Goal: Entertainment & Leisure: Consume media (video, audio)

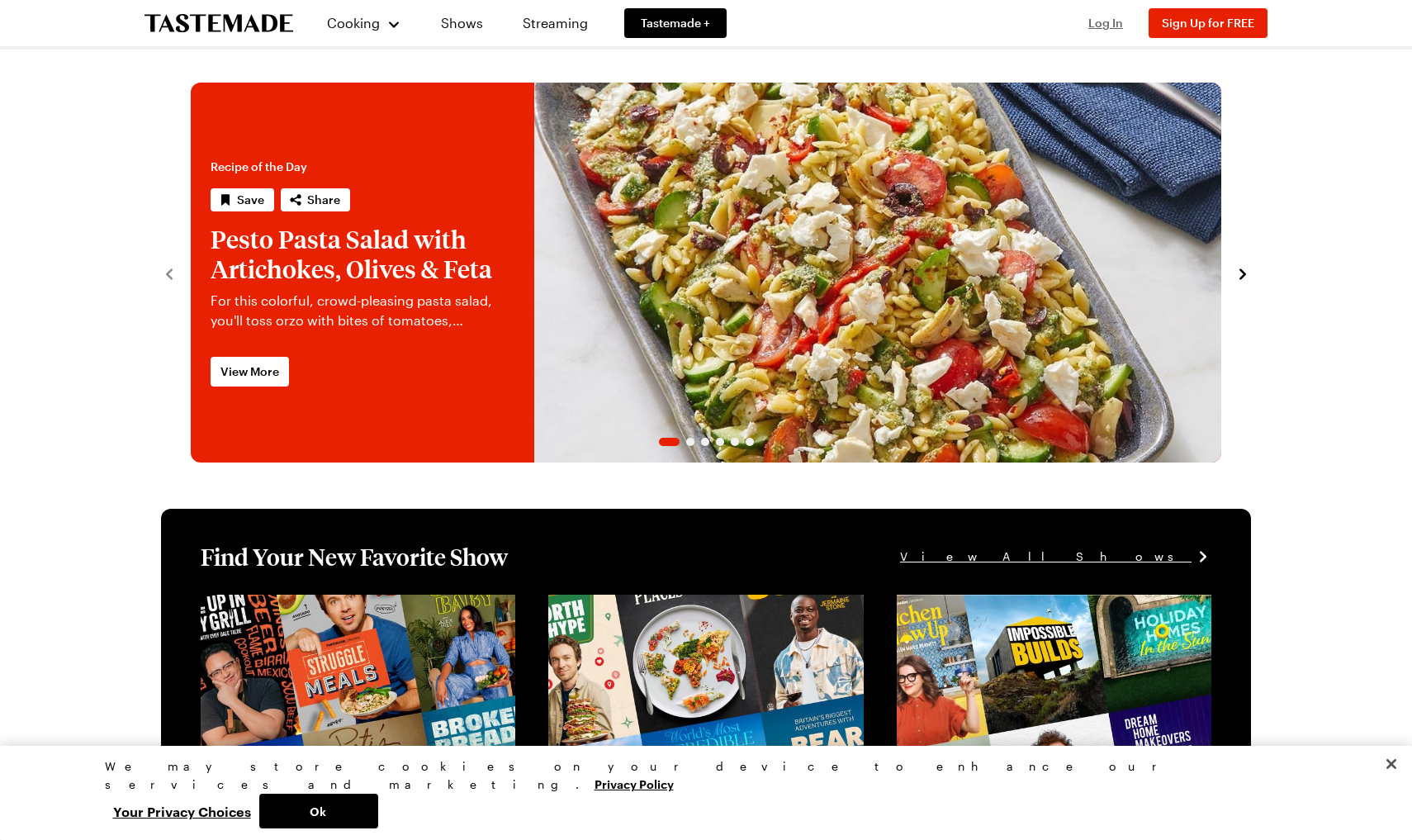
click at [1092, 22] on span "Log In" at bounding box center [1106, 23] width 35 height 14
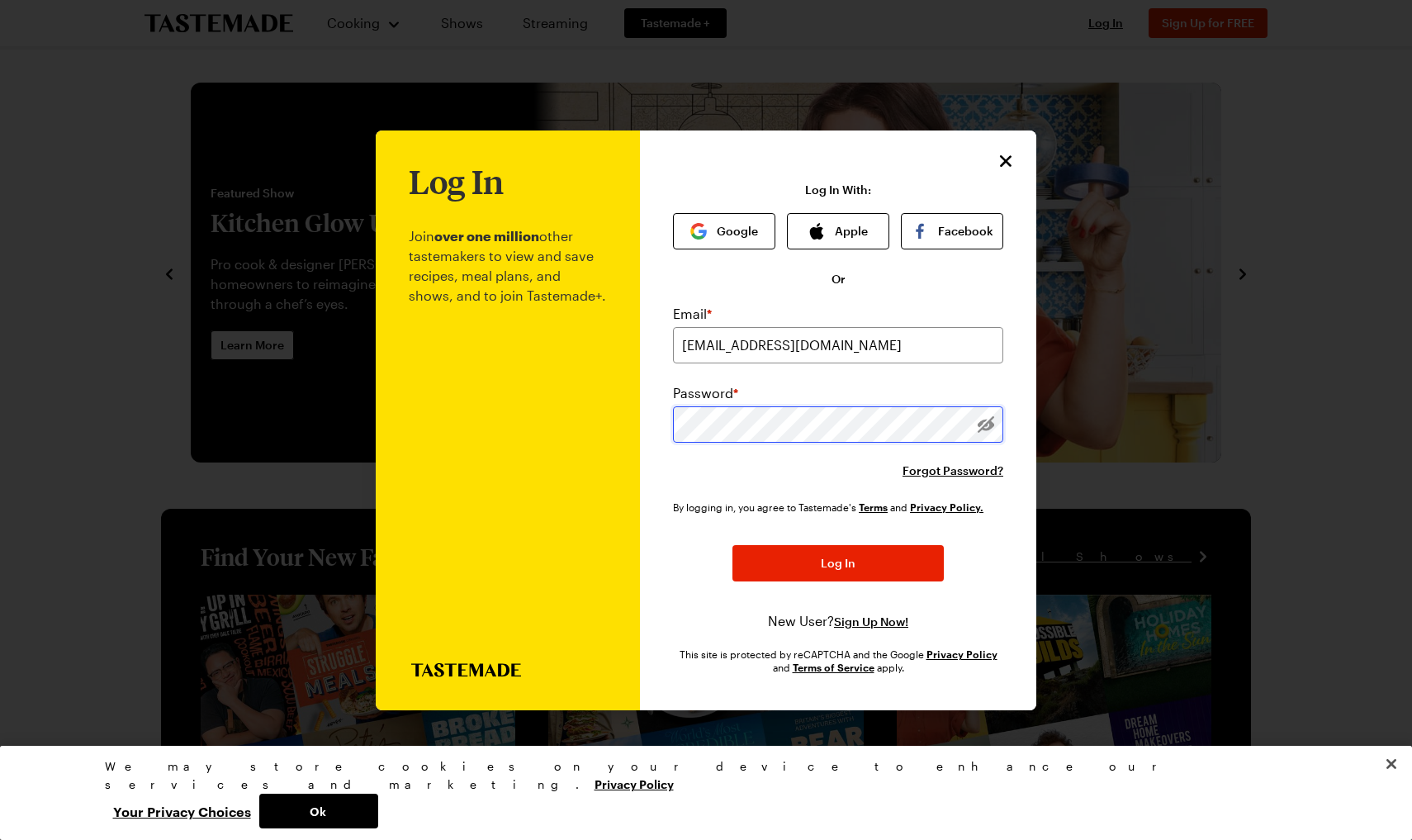
click at [838, 562] on button "Log In" at bounding box center [837, 563] width 211 height 37
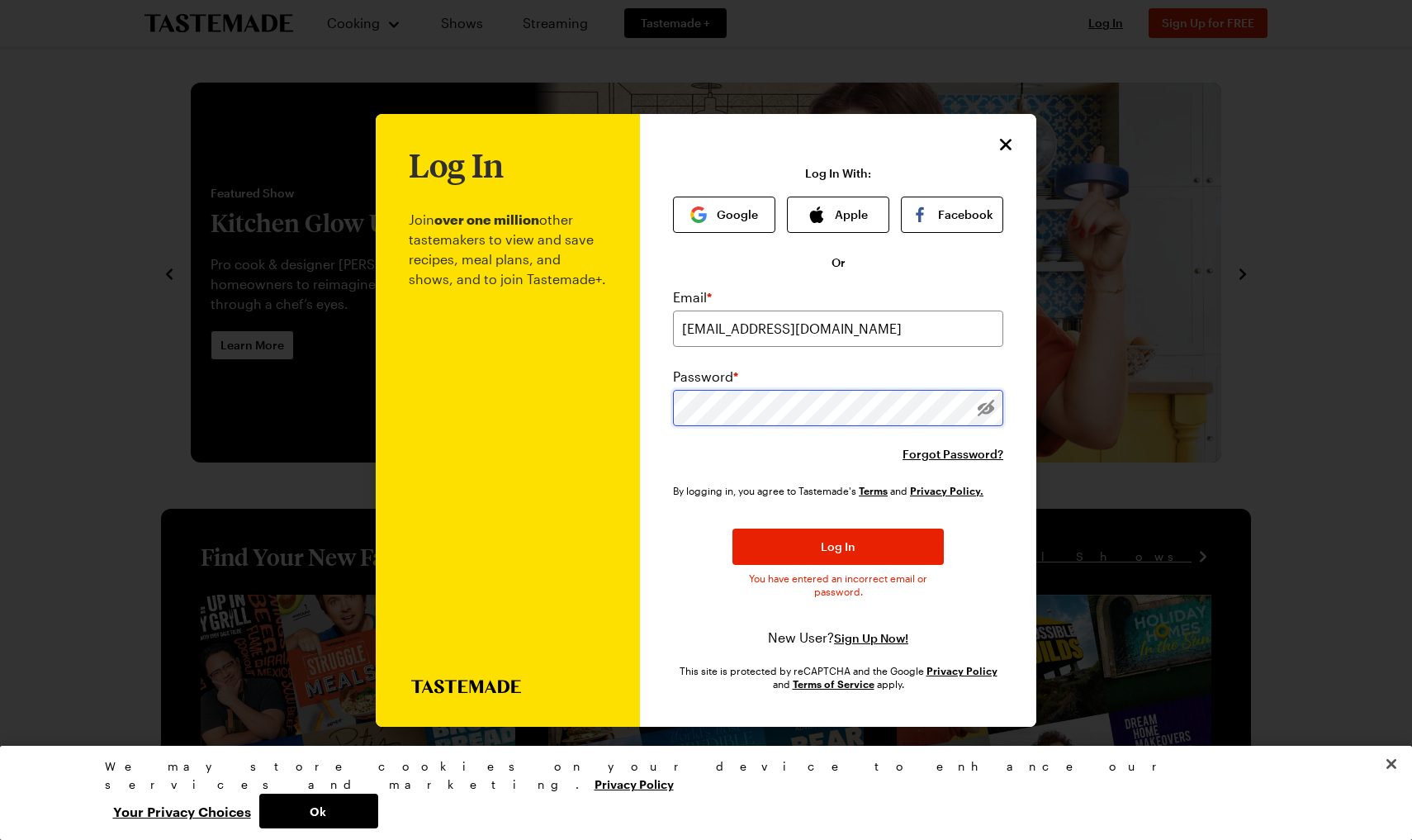
click at [838, 546] on button "Log In" at bounding box center [837, 546] width 211 height 37
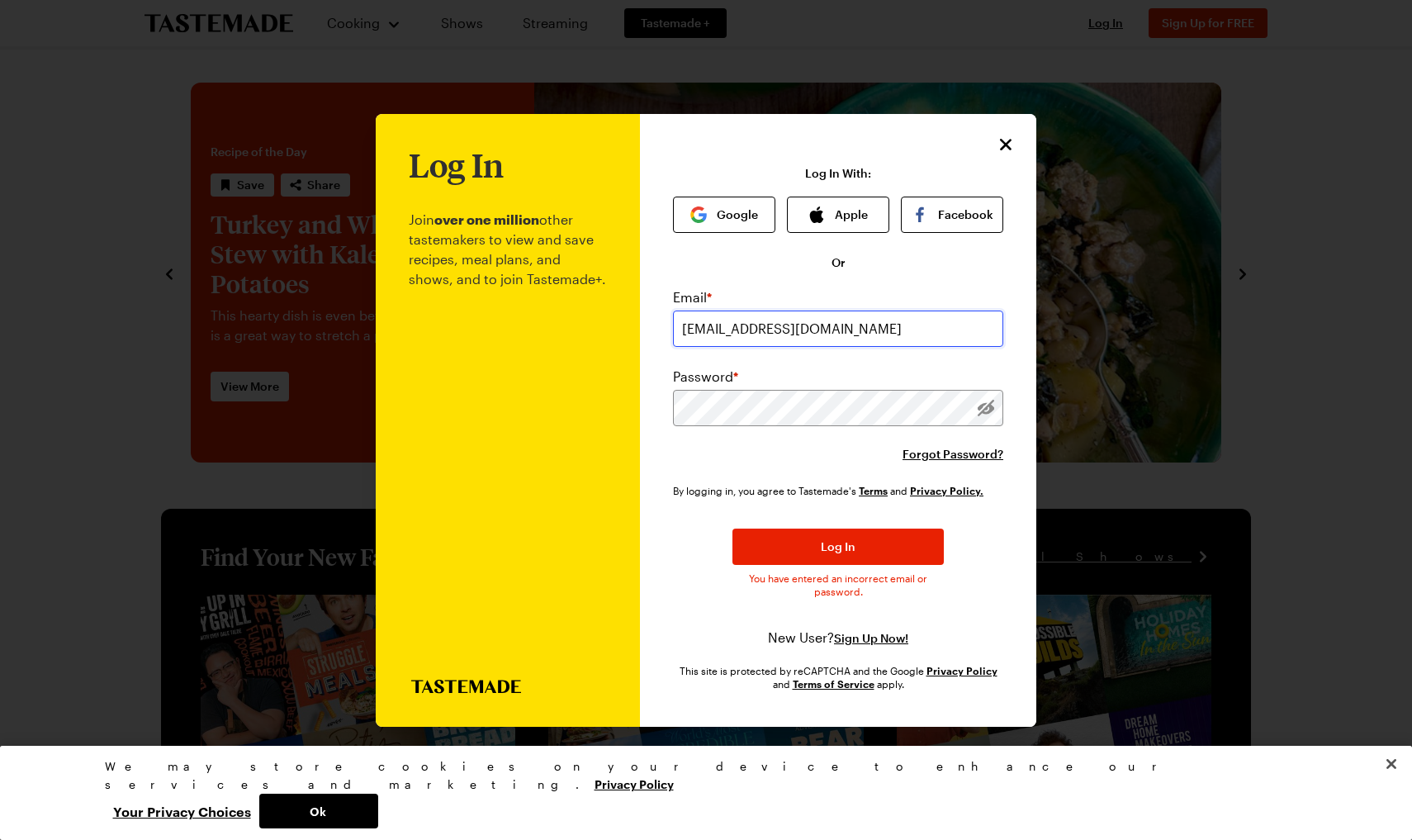
click at [763, 327] on input "[EMAIL_ADDRESS][DOMAIN_NAME]" at bounding box center [837, 328] width 331 height 37
type input "[EMAIL_ADDRESS][DOMAIN_NAME]"
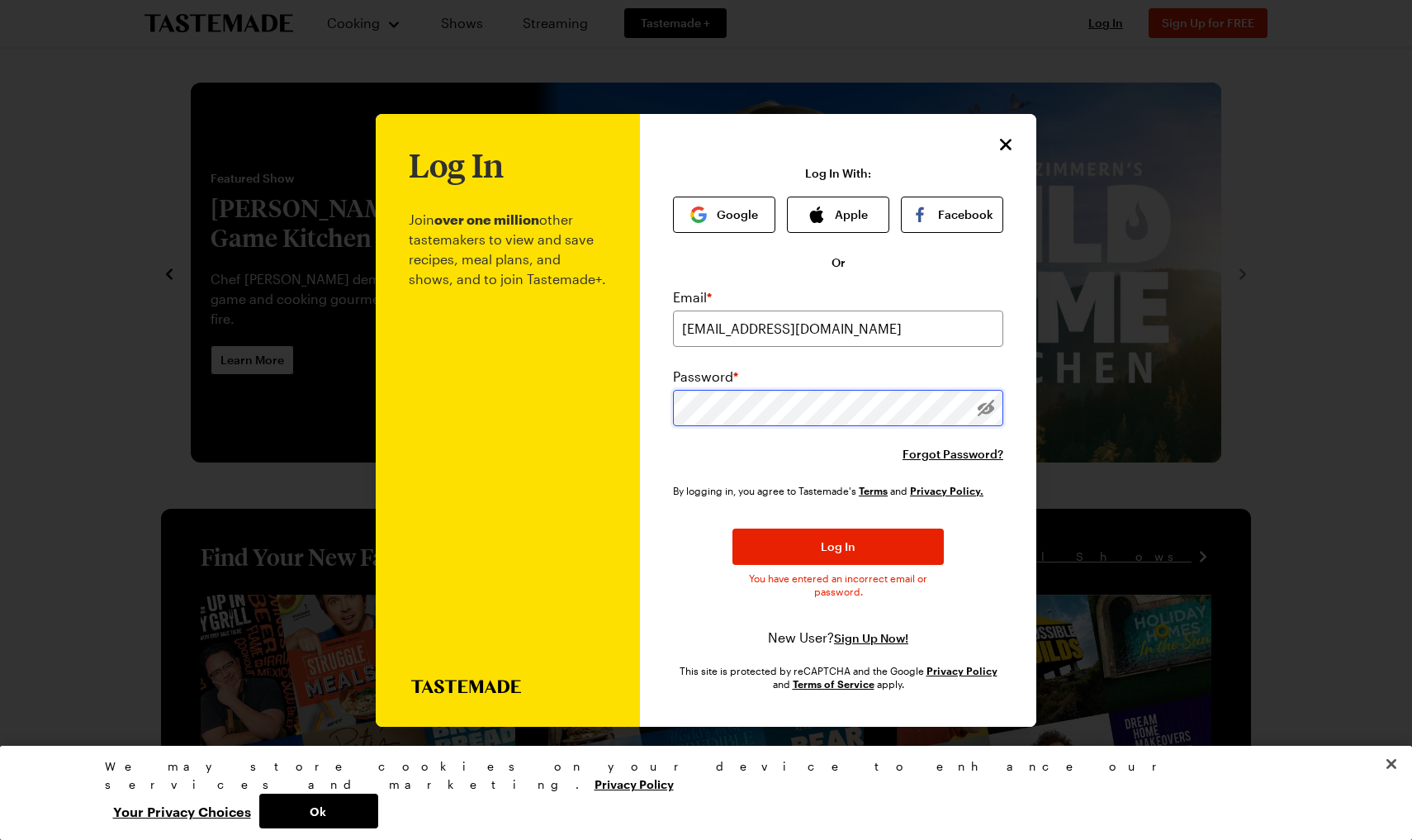
click at [838, 546] on button "Log In" at bounding box center [837, 546] width 211 height 37
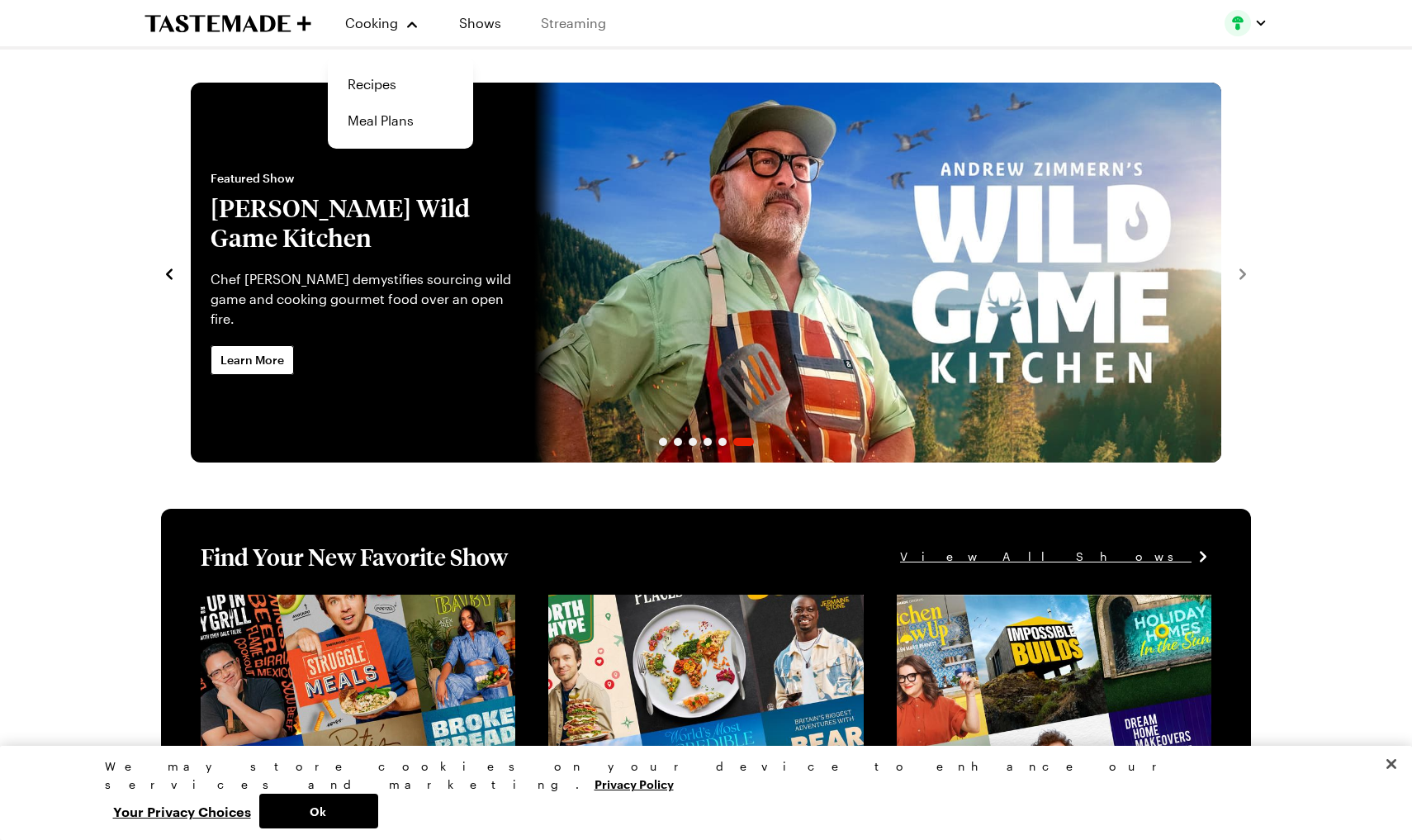
click at [575, 15] on link "Streaming" at bounding box center [574, 23] width 98 height 46
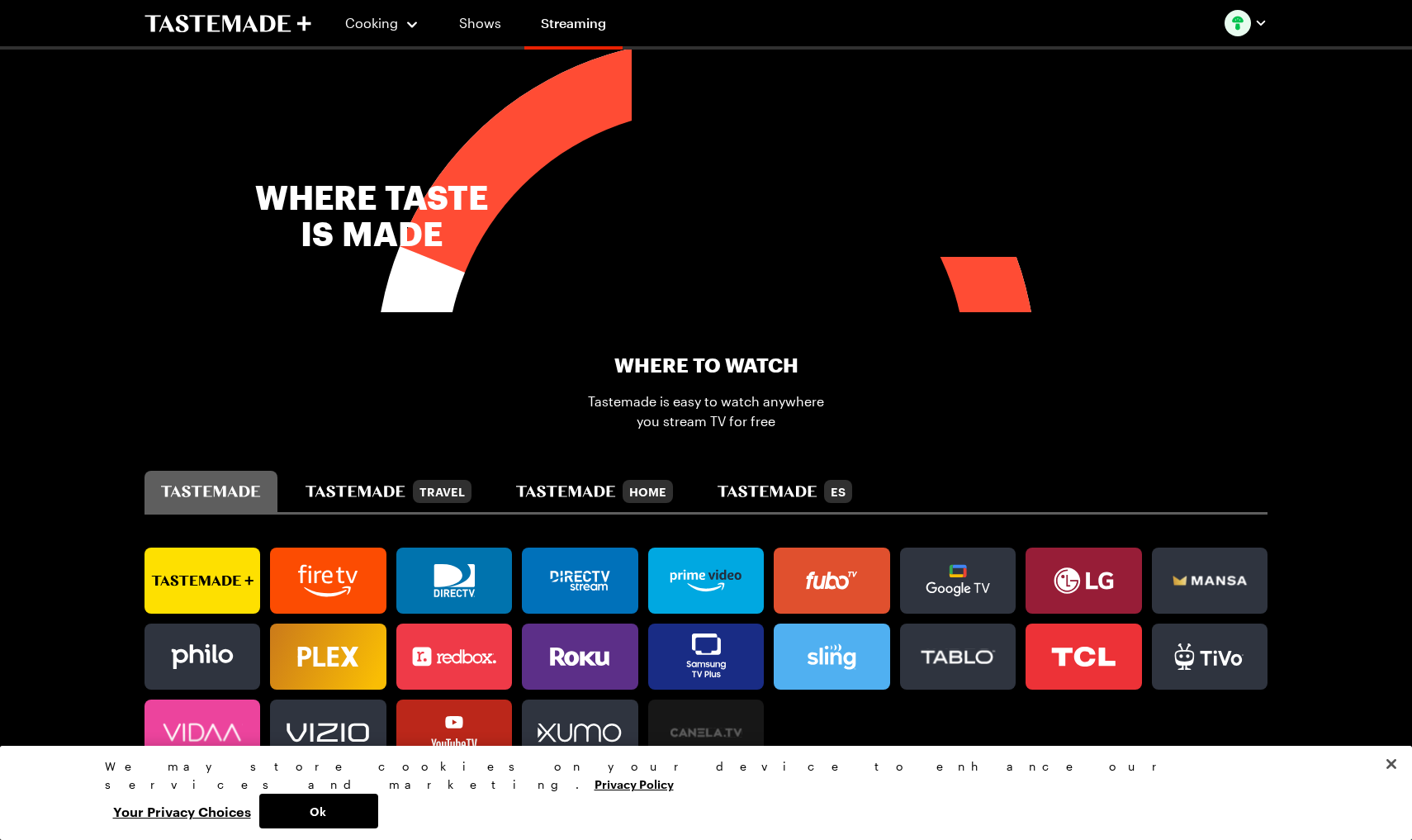
scroll to position [728, 0]
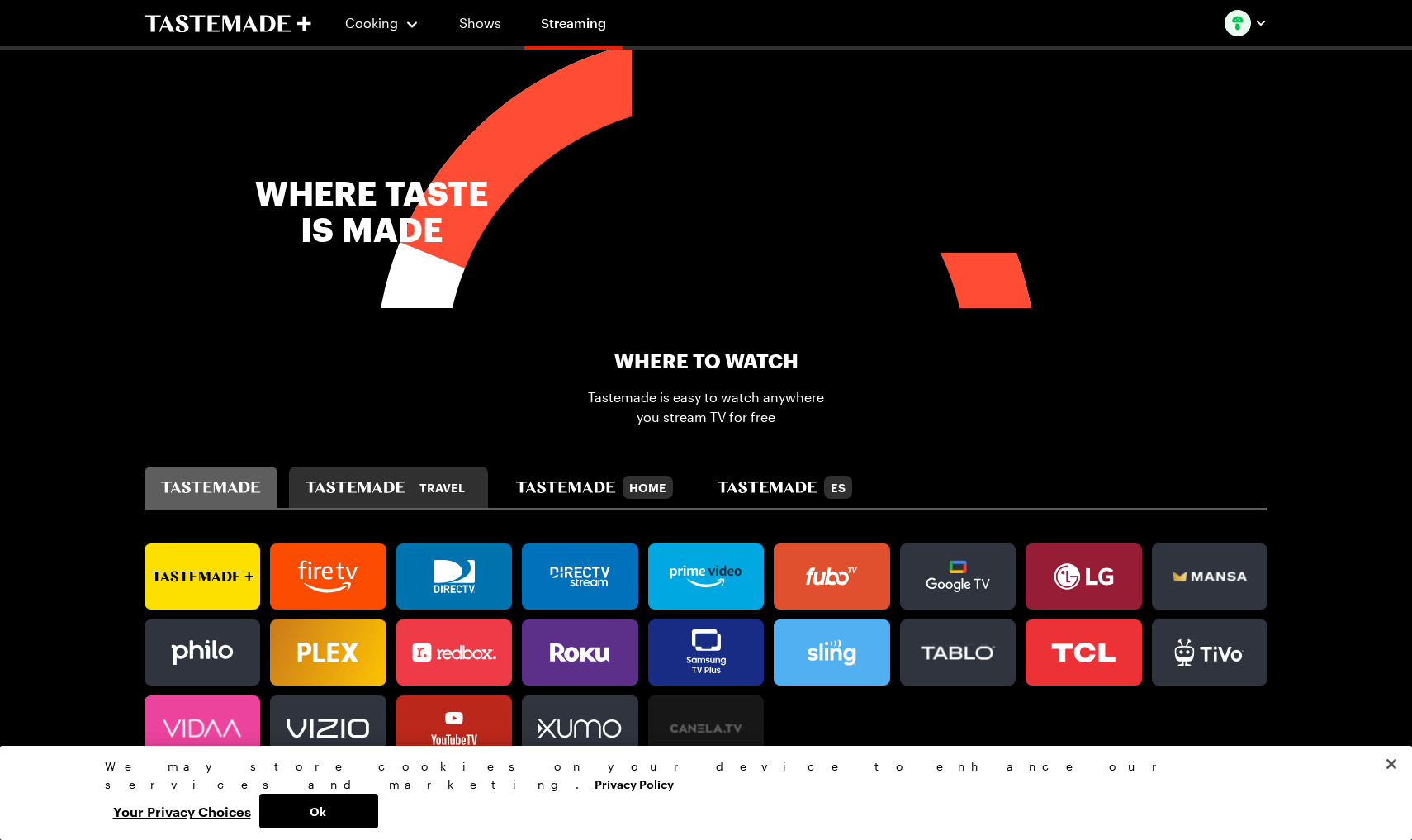
click at [405, 481] on icon "tastemade travel" at bounding box center [355, 486] width 100 height 12
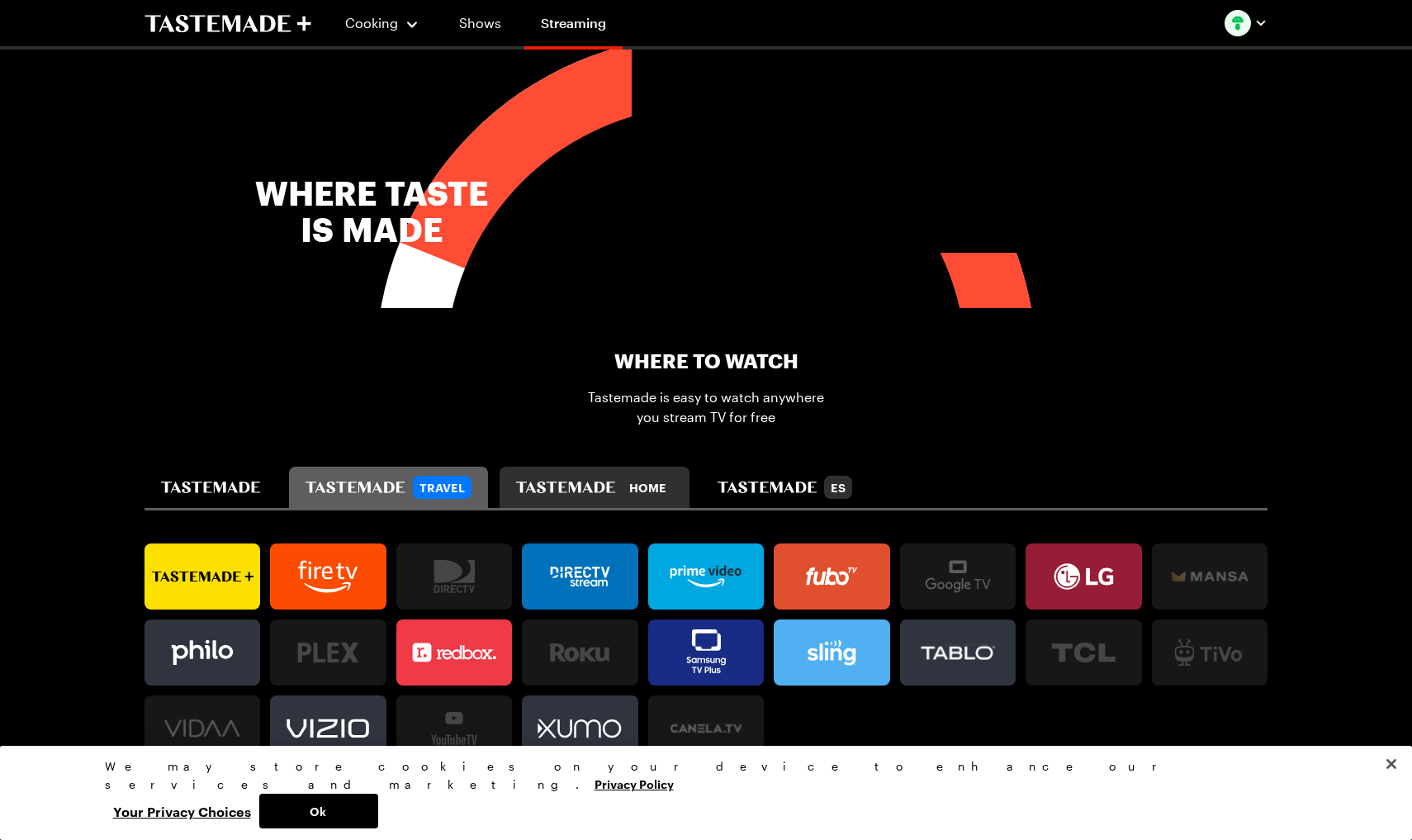
click at [615, 481] on icon "tastemade home" at bounding box center [565, 486] width 99 height 12
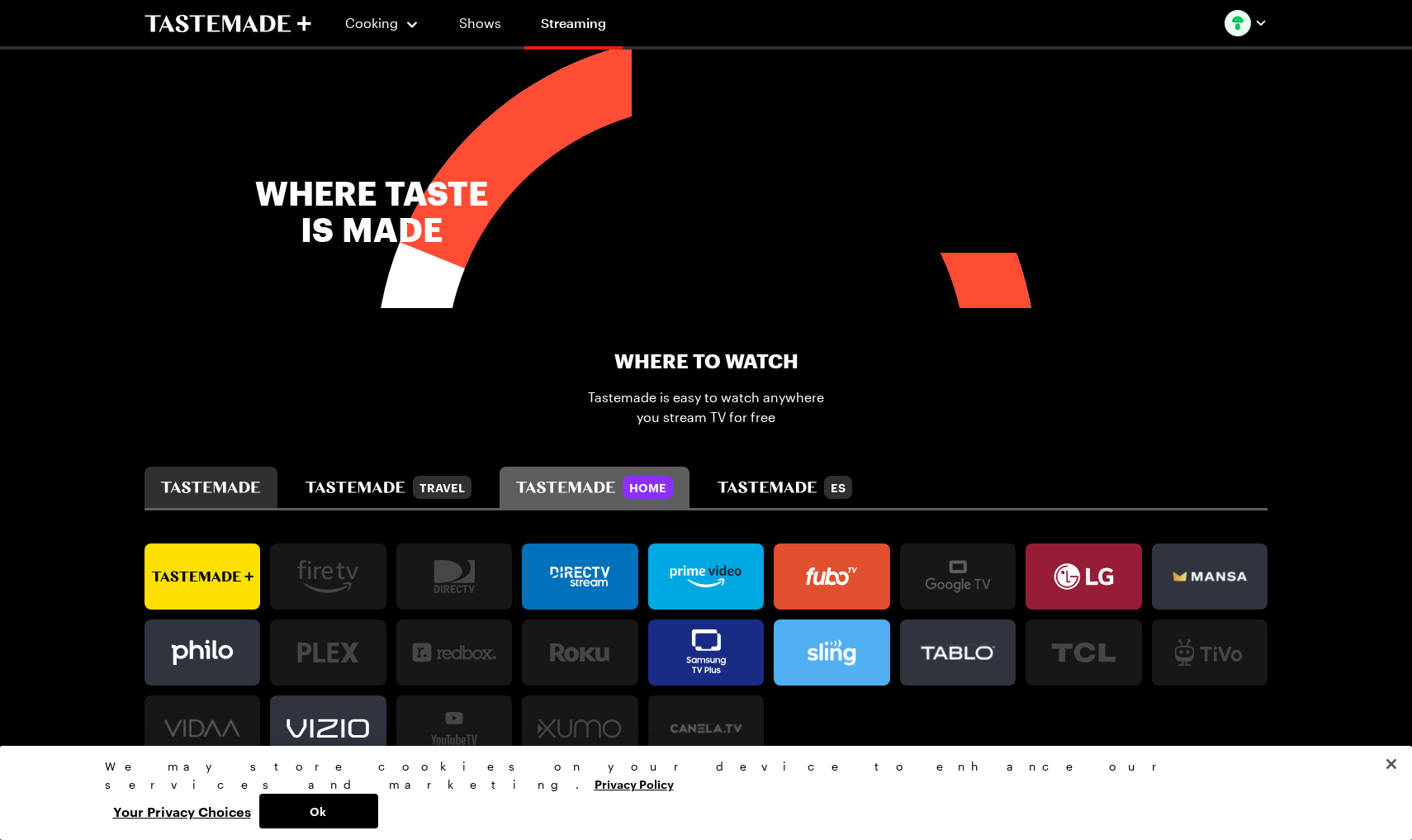
click at [310, 457] on section "Where To Watch Tastemade is easy to watch anywhere you stream TV for free Trave…" at bounding box center [706, 554] width 1189 height 493
click at [277, 472] on button "tastemade" at bounding box center [210, 487] width 133 height 41
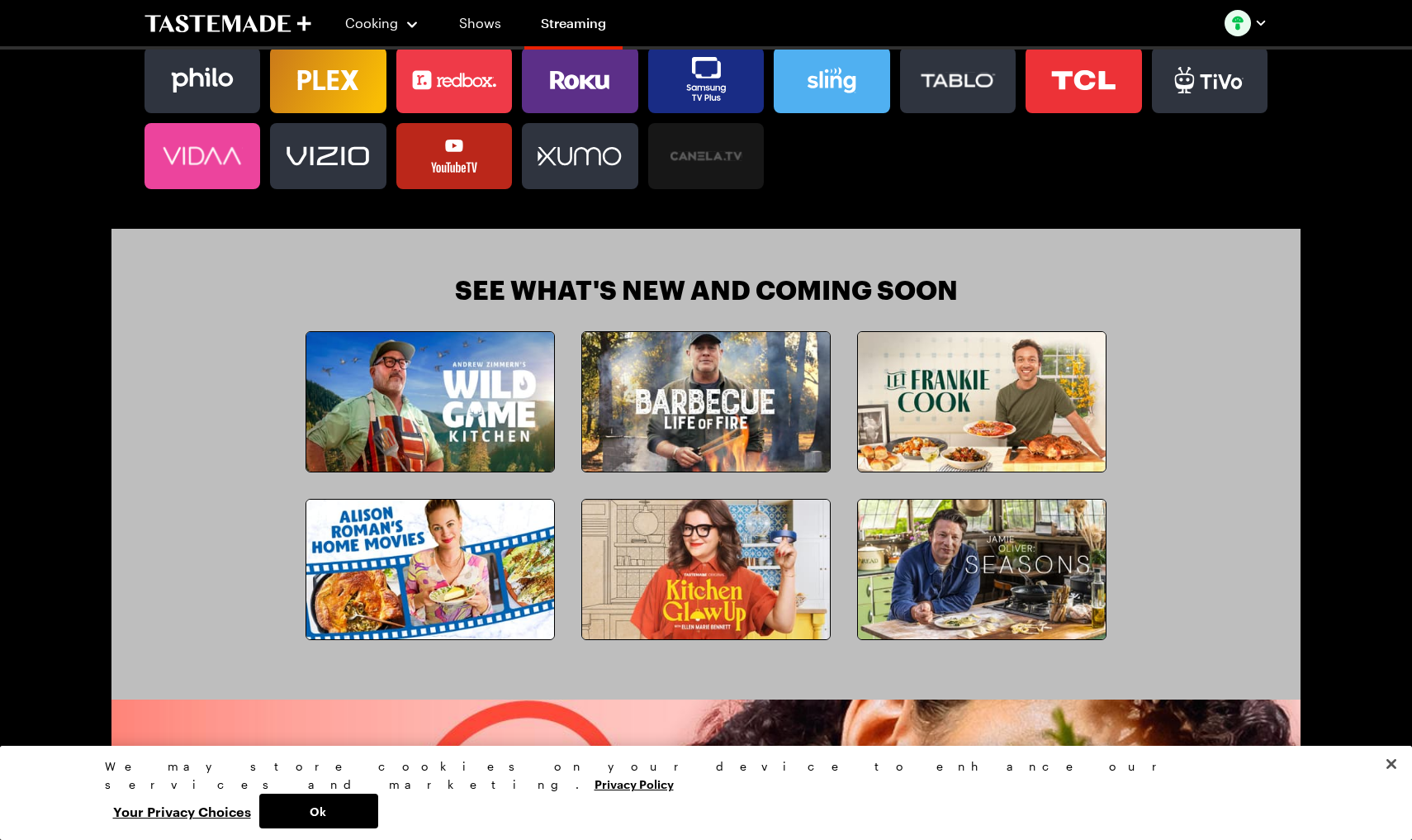
scroll to position [1304, 0]
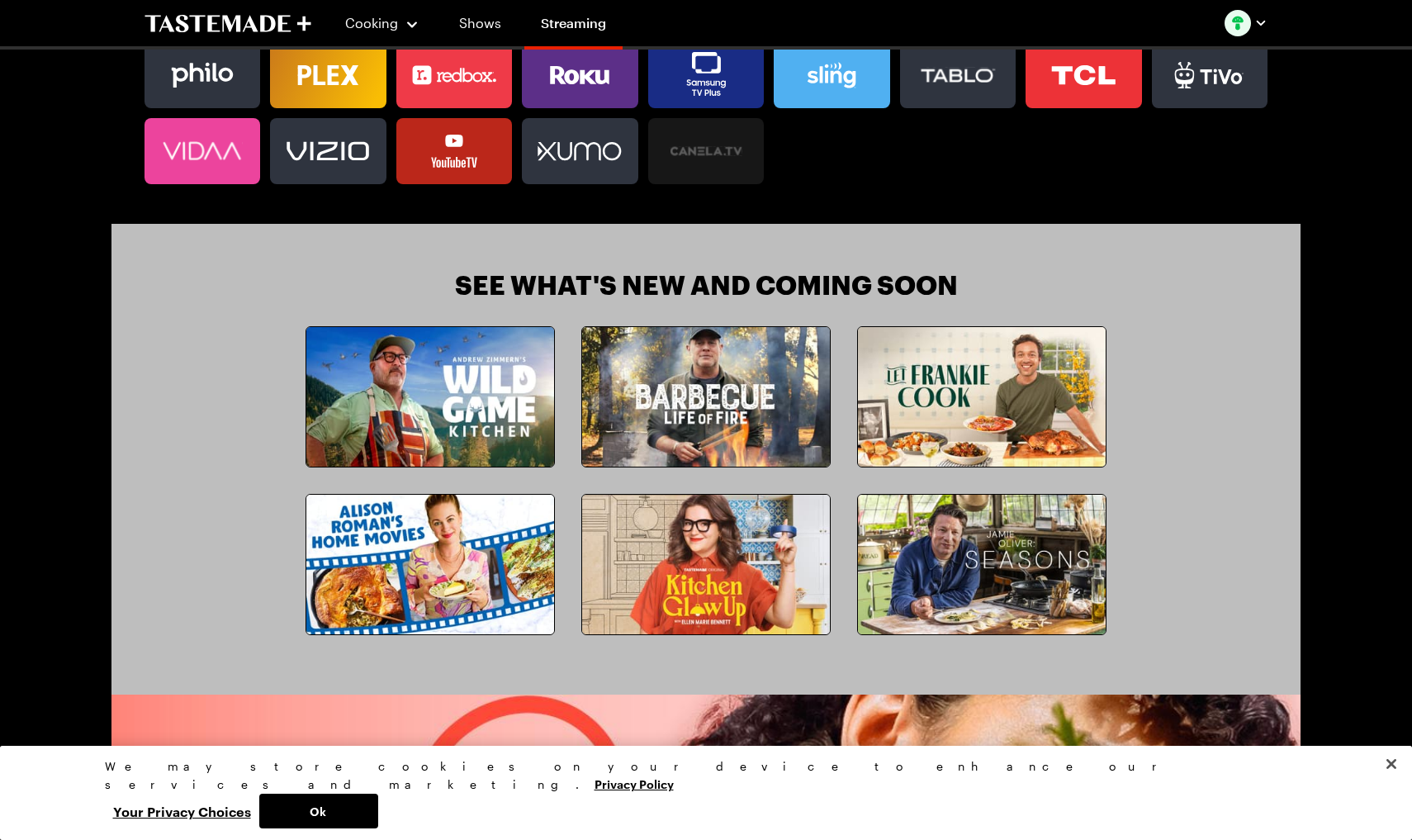
click at [420, 538] on img at bounding box center [430, 564] width 248 height 140
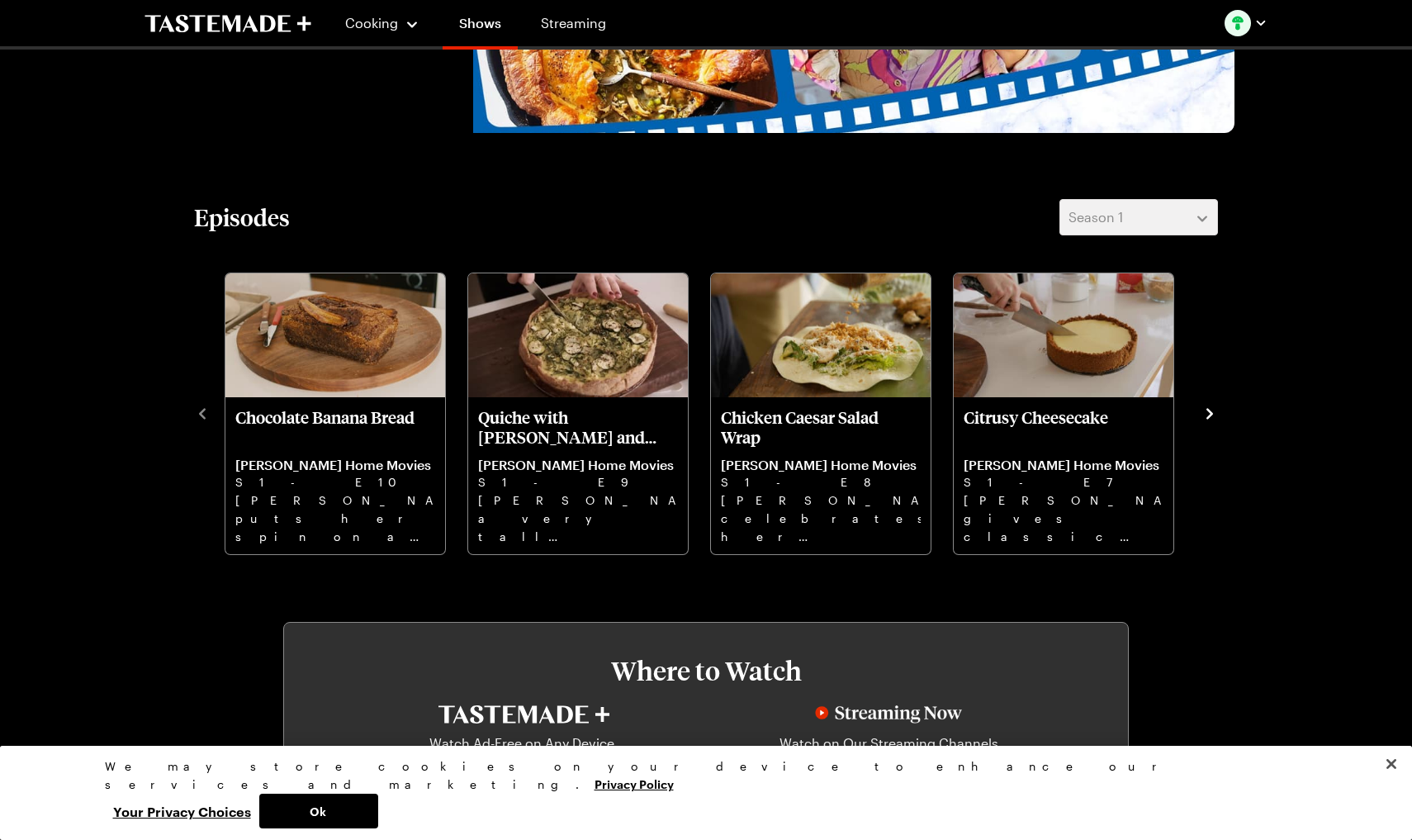
scroll to position [401, 0]
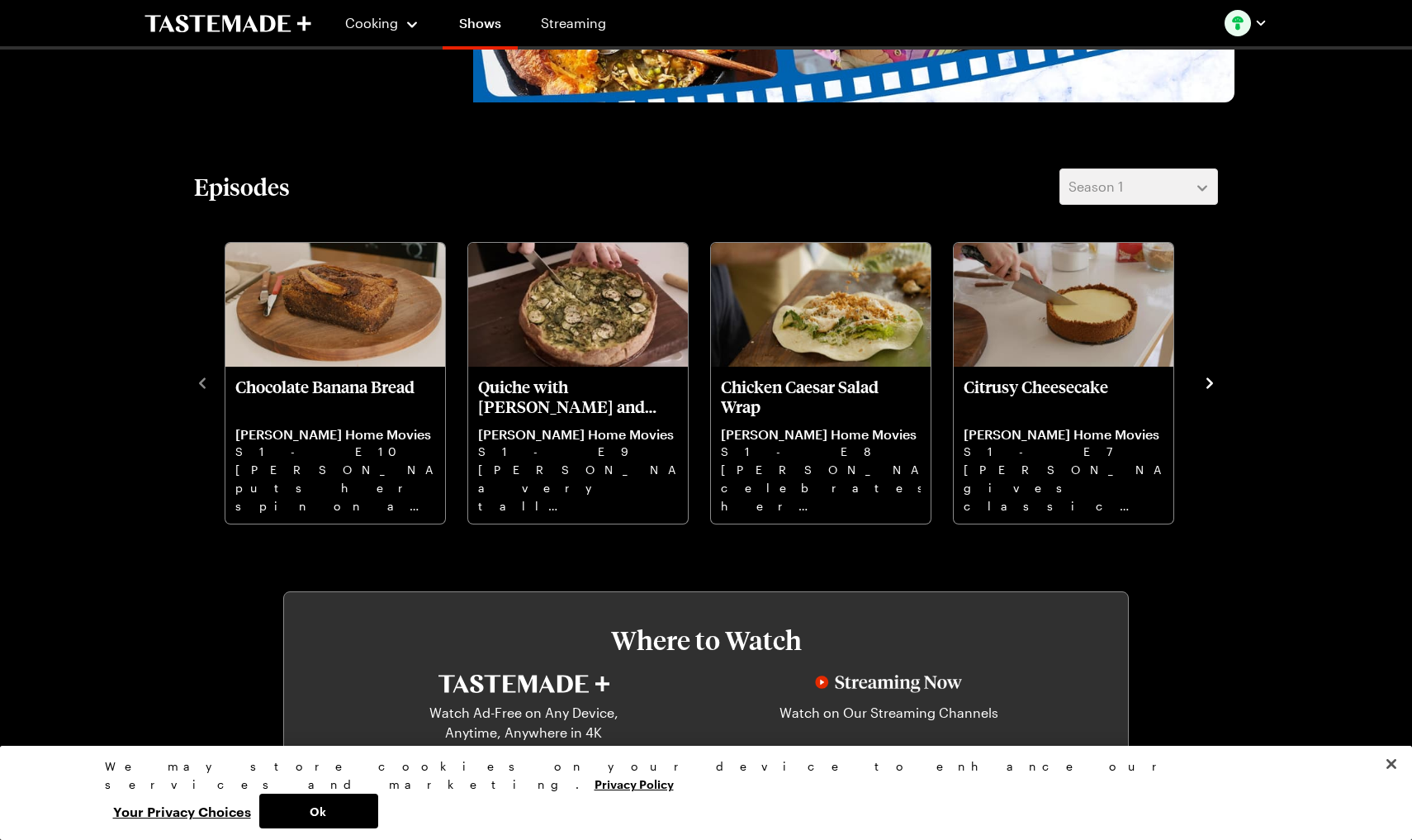
click at [1092, 389] on icon "navigate to next item" at bounding box center [1209, 383] width 17 height 17
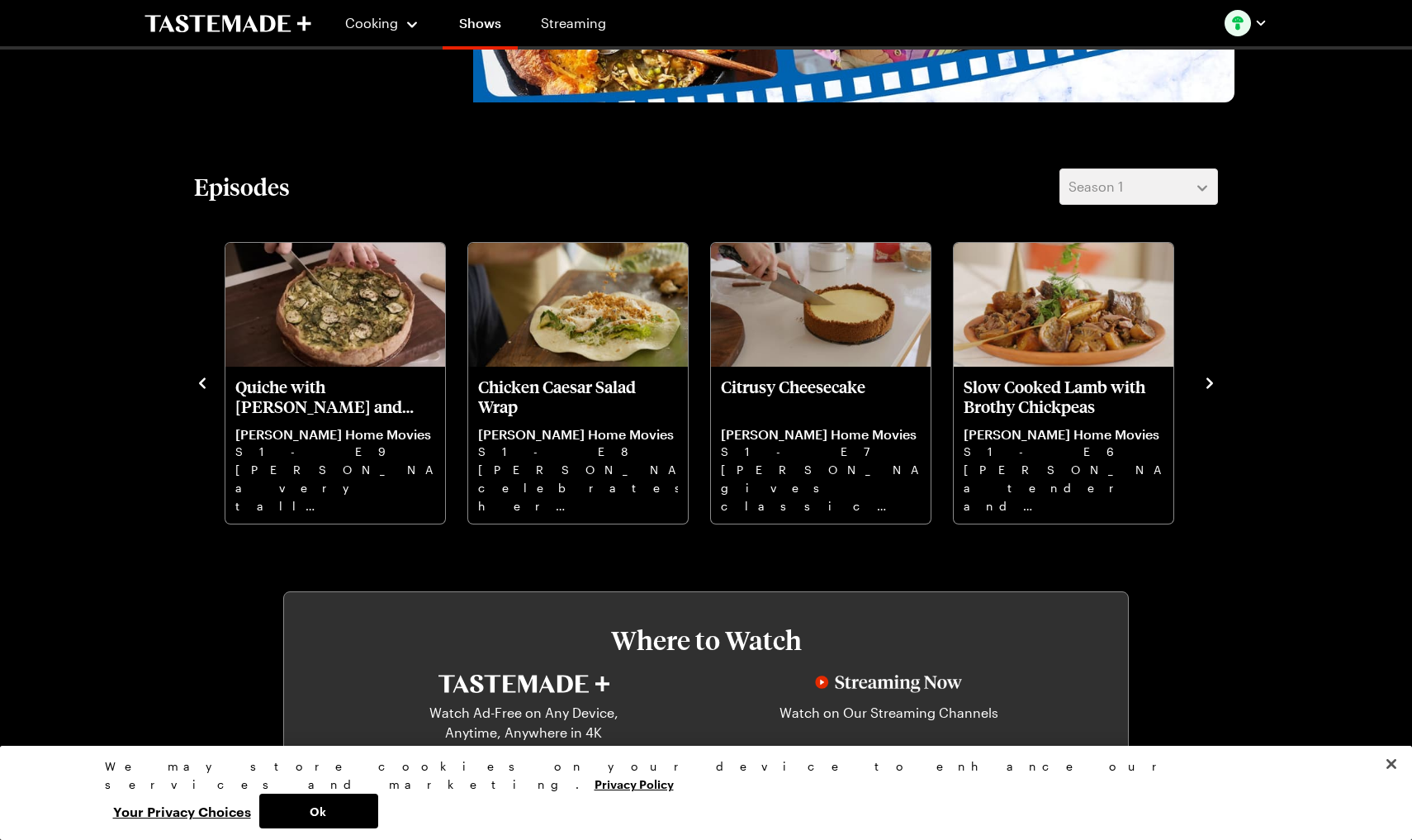
click at [1092, 389] on icon "navigate to next item" at bounding box center [1209, 383] width 17 height 17
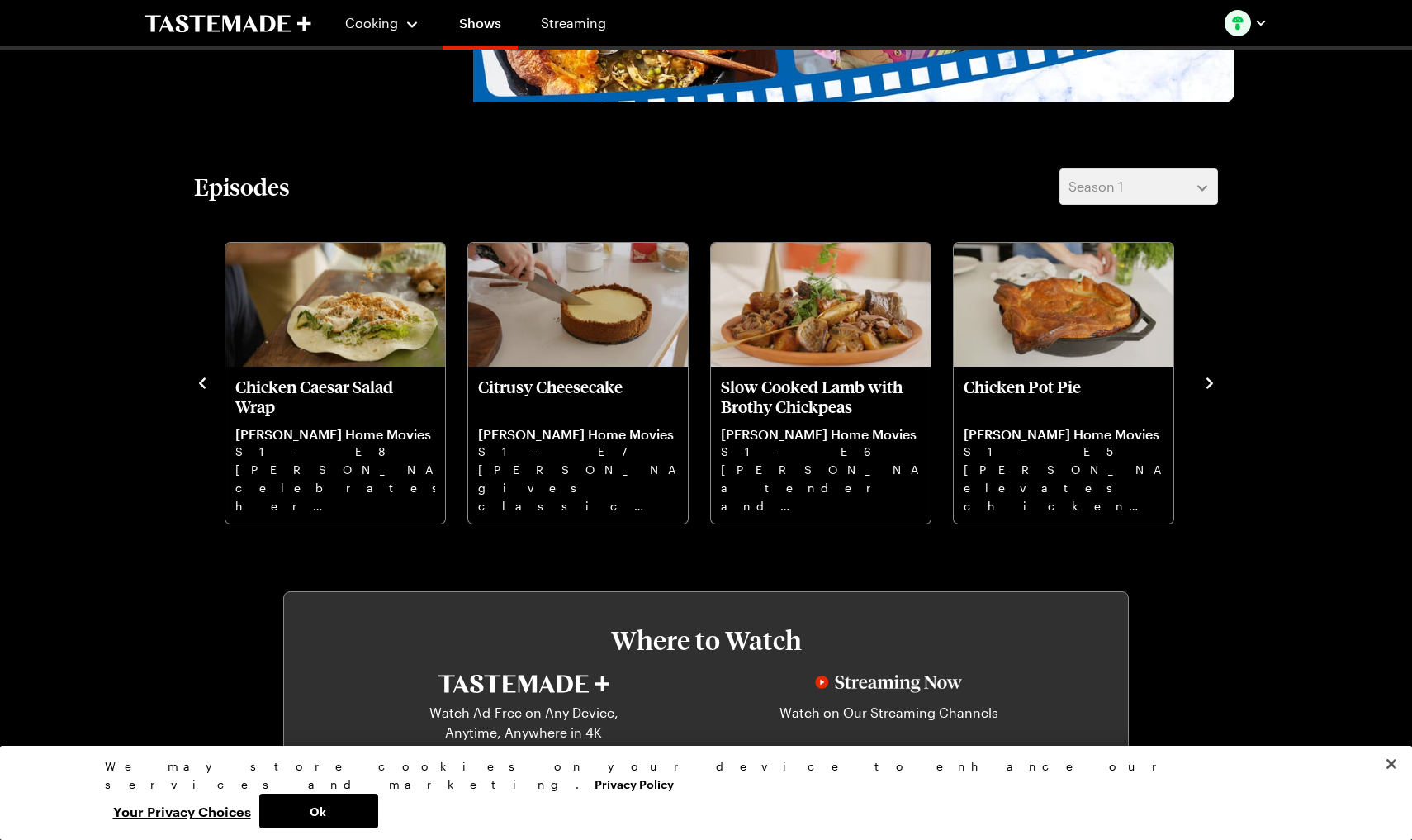
click at [1092, 389] on icon "navigate to next item" at bounding box center [1209, 383] width 17 height 17
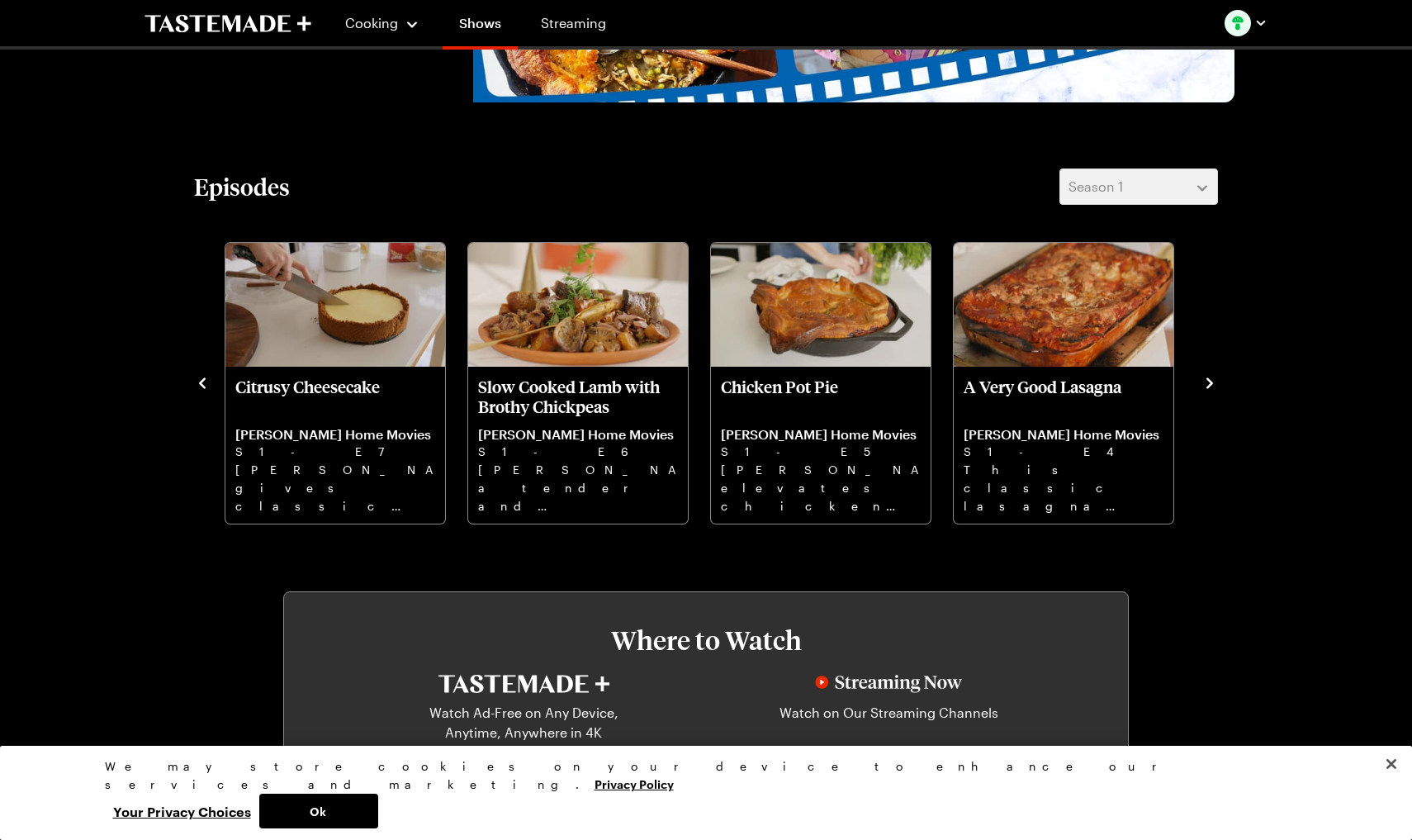
click at [1092, 389] on icon "navigate to next item" at bounding box center [1209, 383] width 17 height 17
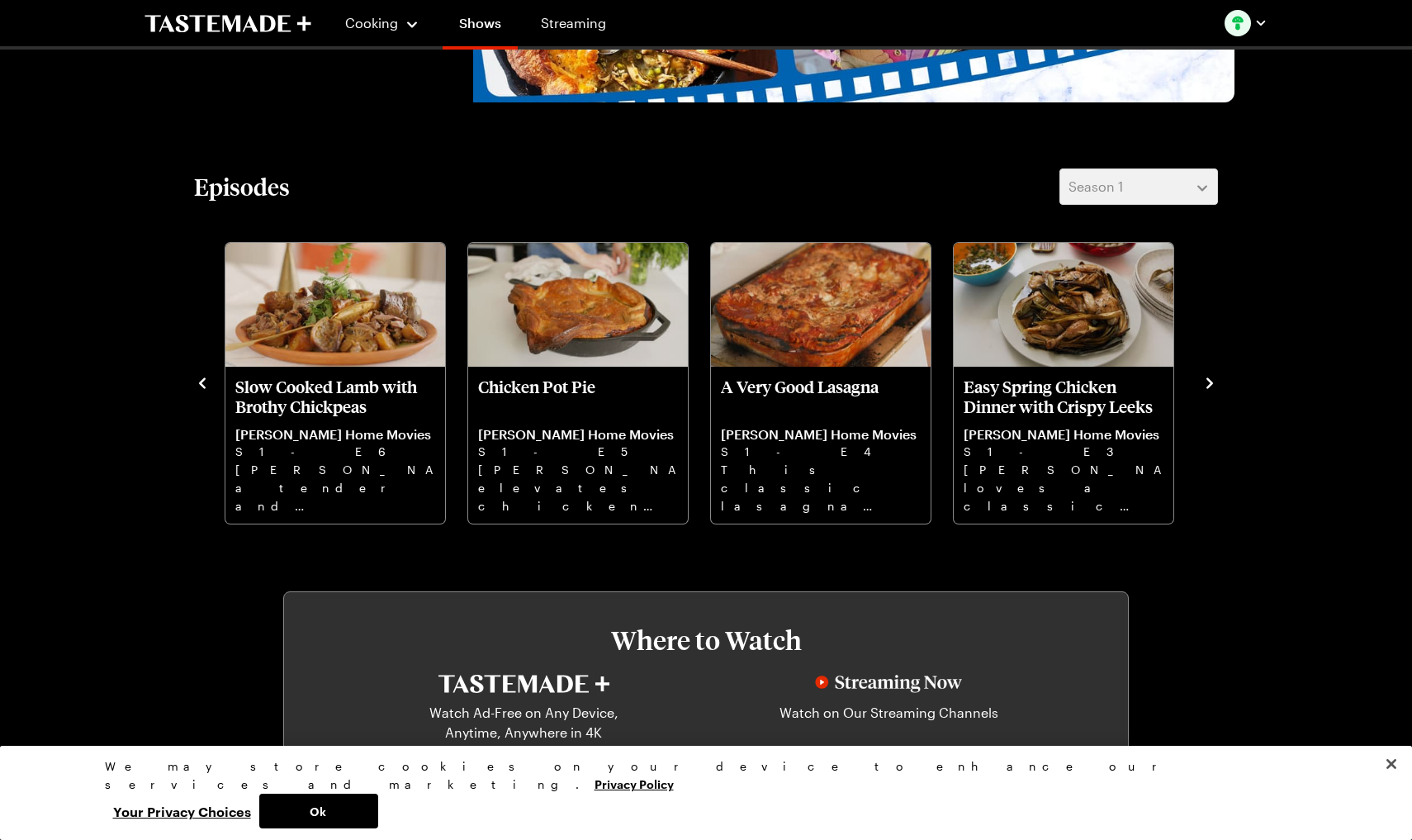
click at [1092, 165] on div "[PERSON_NAME] Home Movies Cooking 1 Season Step into [PERSON_NAME] kitchen to d…" at bounding box center [706, 466] width 1189 height 1636
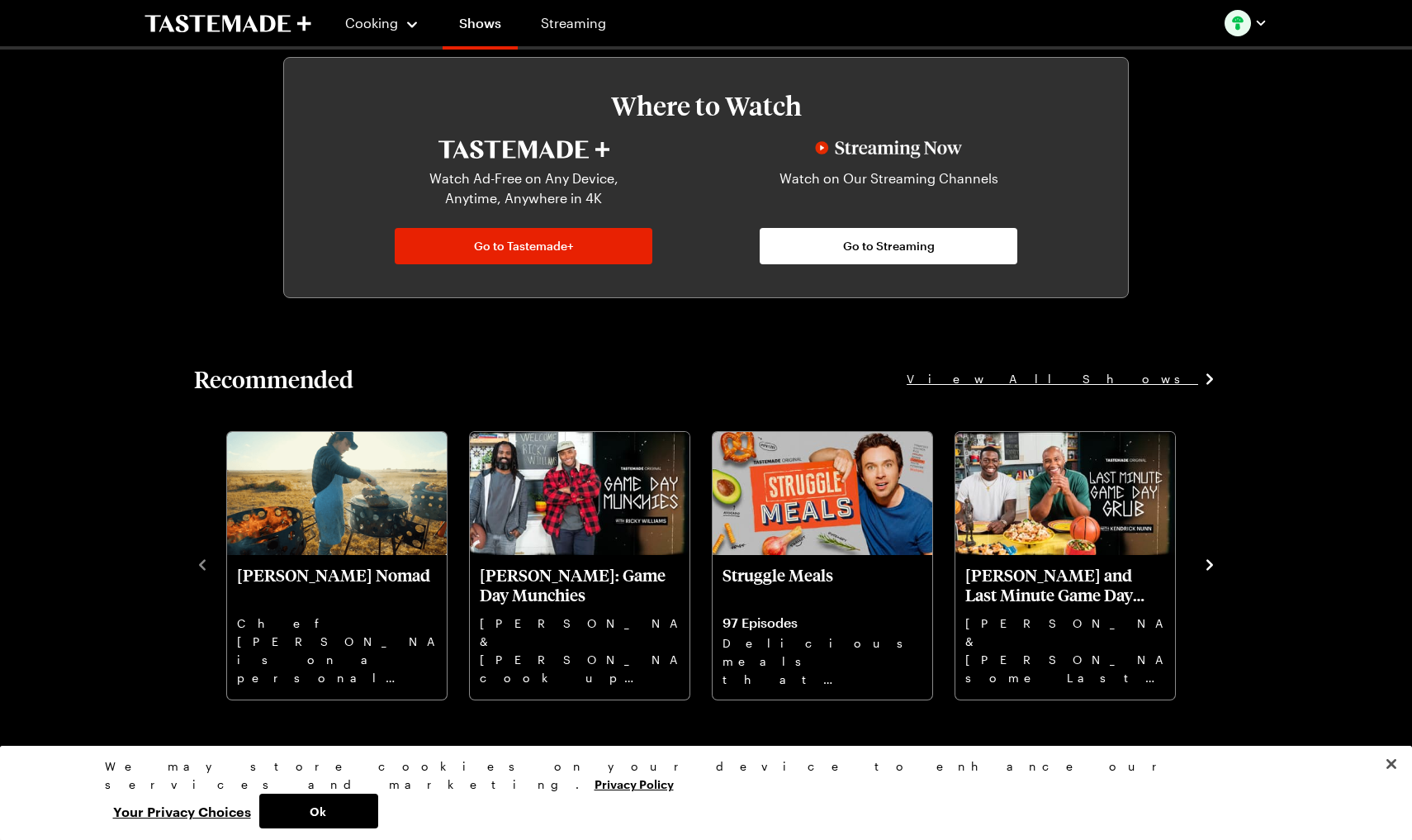
scroll to position [923, 0]
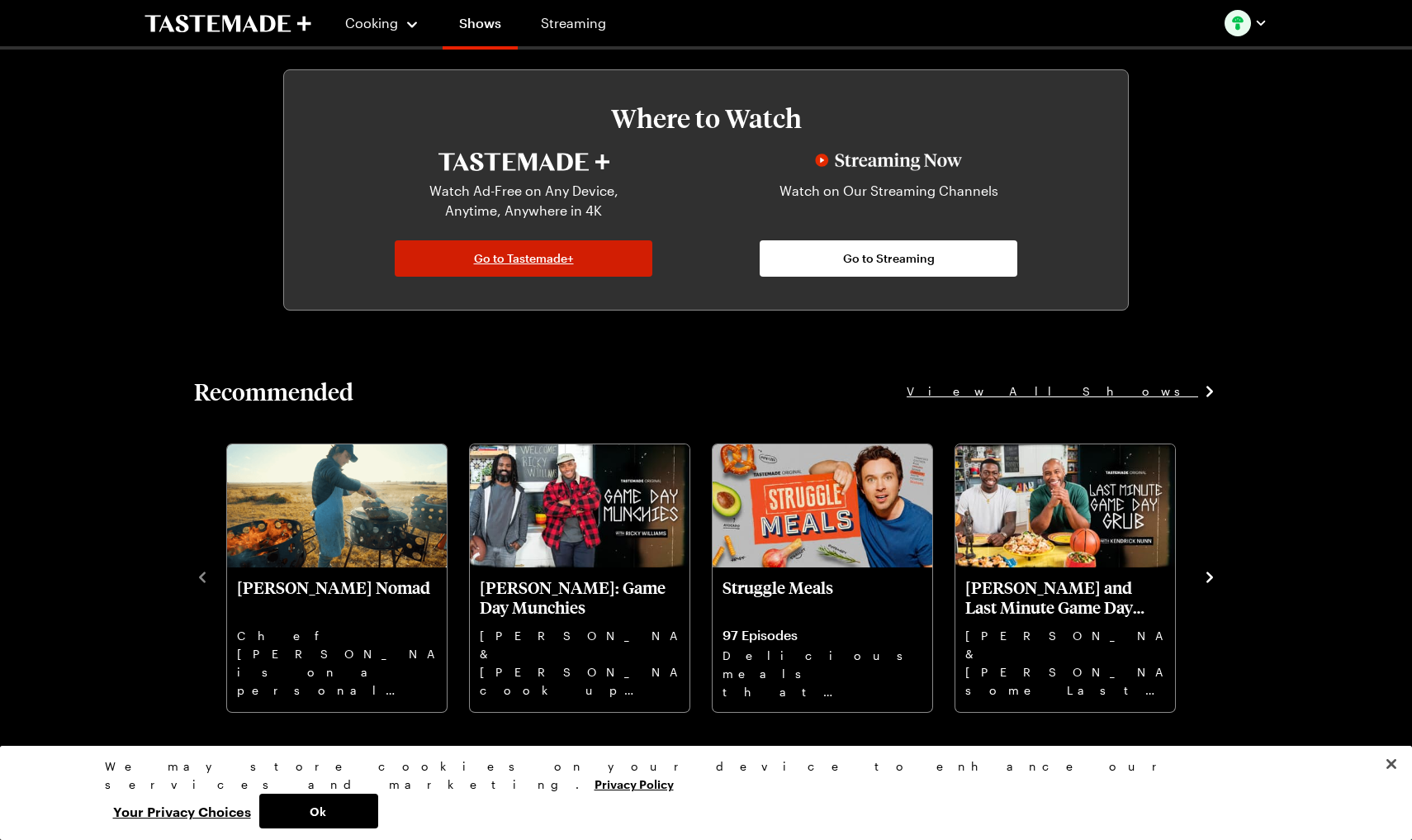
click at [523, 258] on span "Go to Tastemade+" at bounding box center [524, 258] width 100 height 17
